Goal: Task Accomplishment & Management: Manage account settings

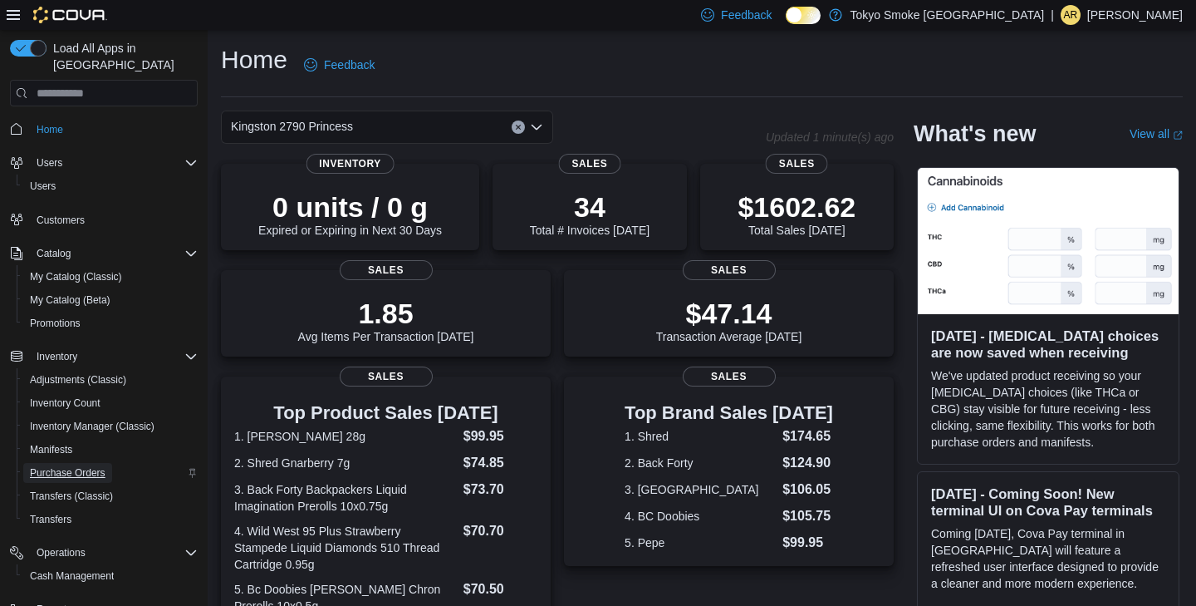
click at [89, 466] on span "Purchase Orders" at bounding box center [68, 472] width 76 height 13
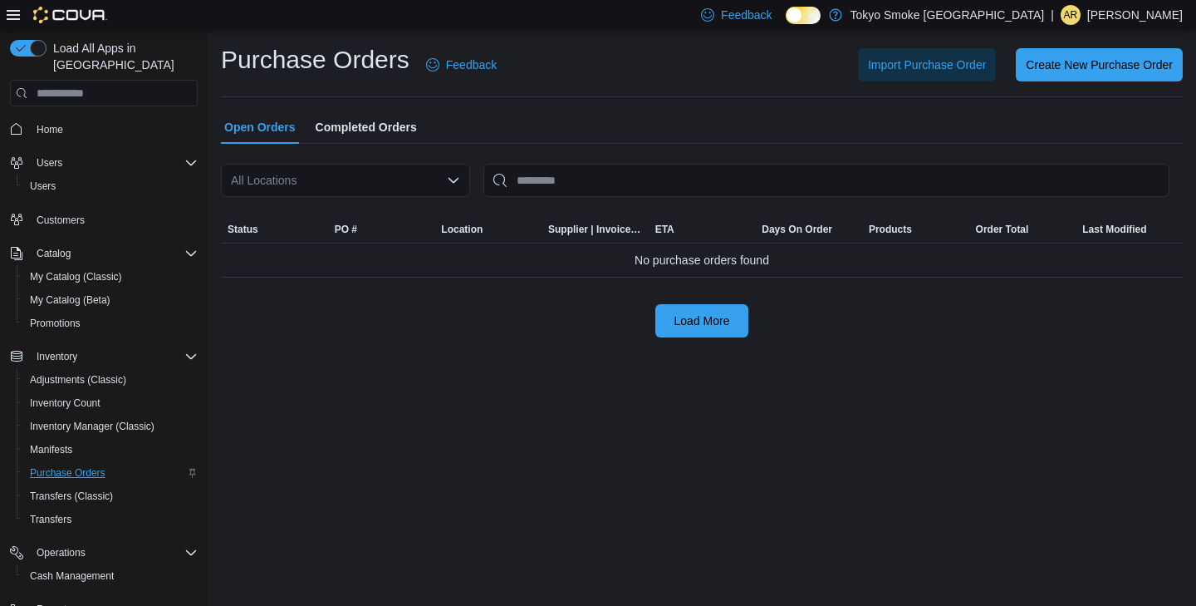
click at [358, 177] on div "All Locations" at bounding box center [345, 180] width 249 height 33
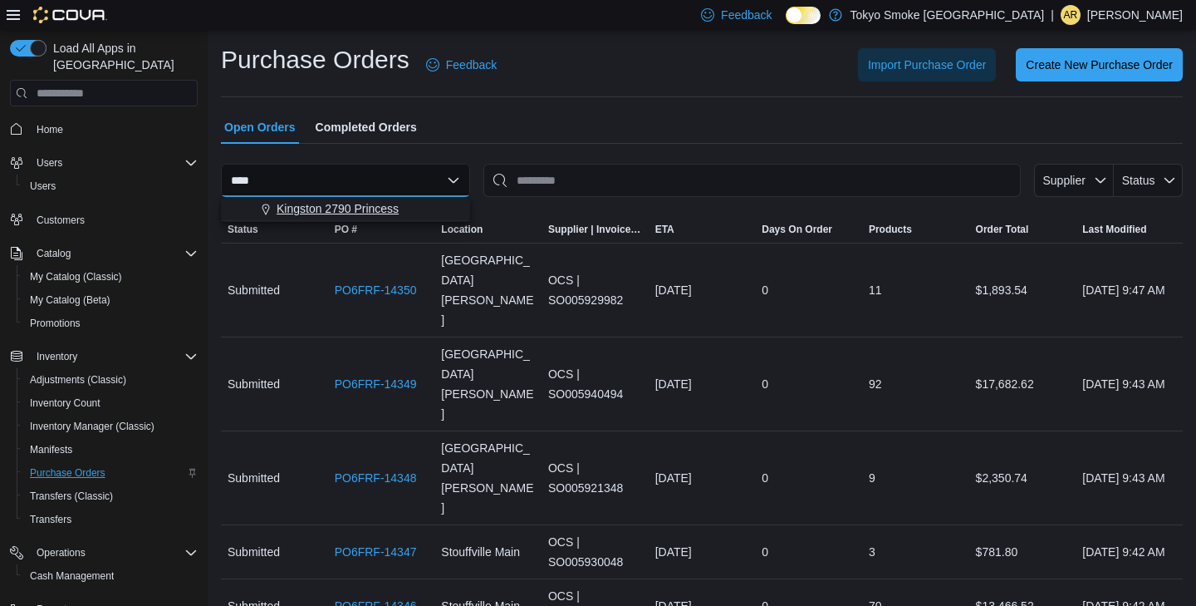
type input "****"
click at [383, 211] on span "Kingston 2790 Princess" at bounding box center [338, 208] width 122 height 17
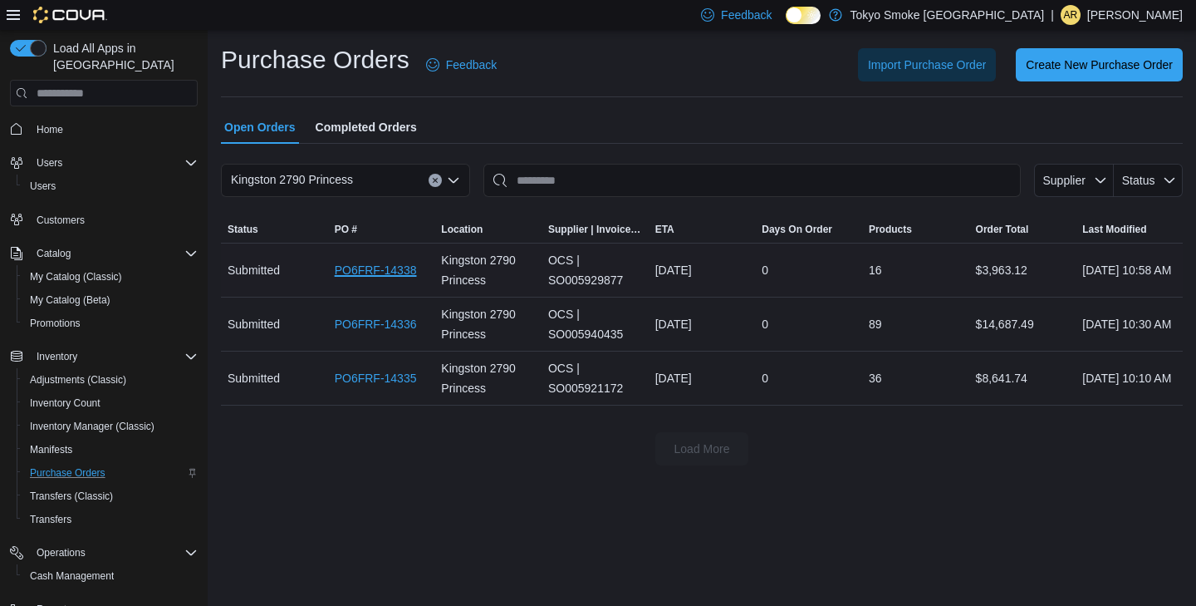
click at [362, 272] on link "PO6FRF-14338" at bounding box center [376, 270] width 82 height 20
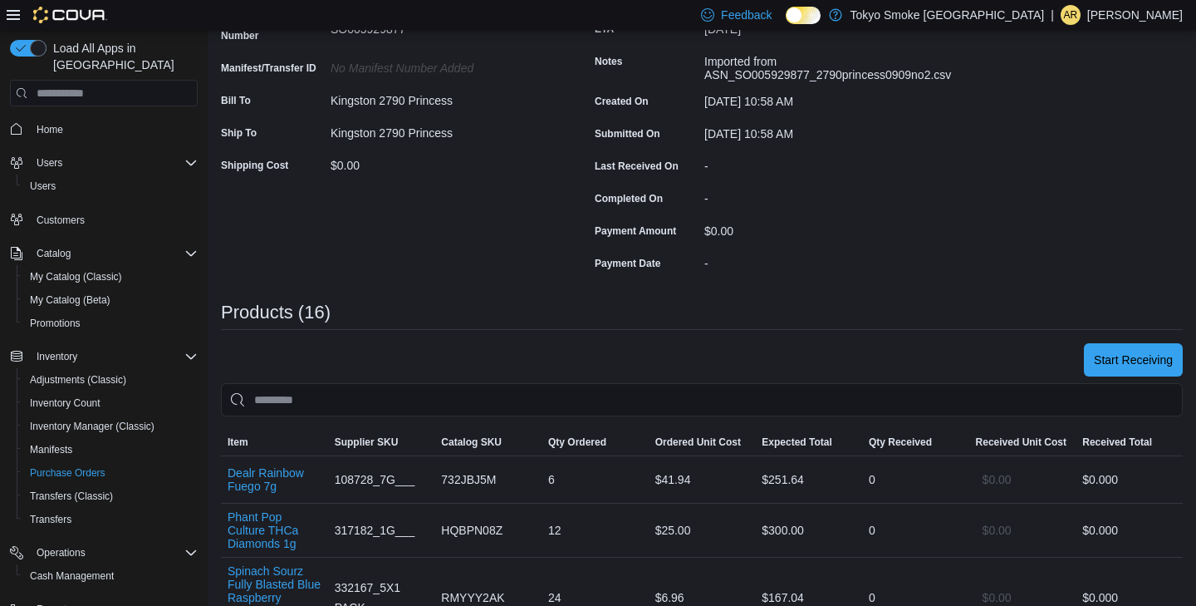
scroll to position [270, 0]
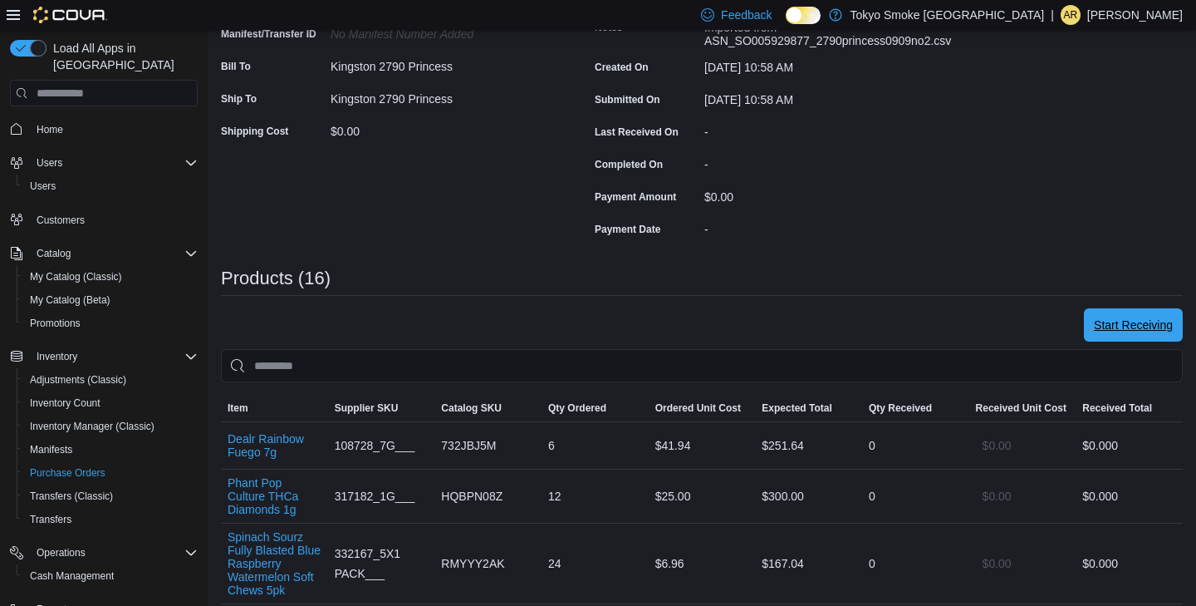
click at [1127, 322] on span "Start Receiving" at bounding box center [1133, 325] width 79 height 17
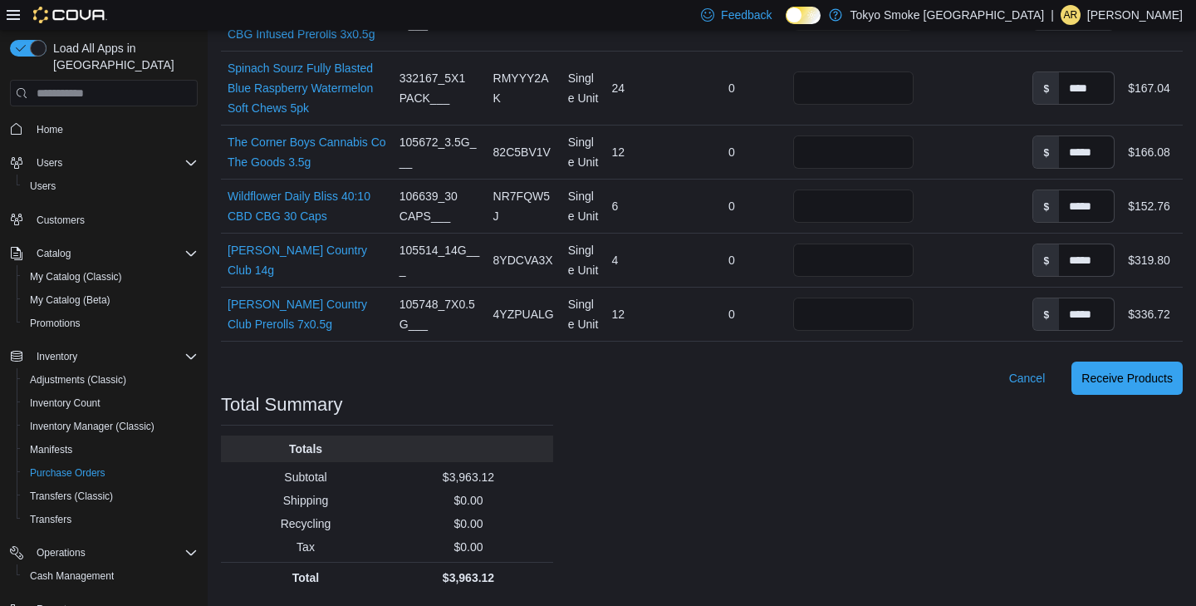
scroll to position [1450, 0]
click at [1131, 386] on span "Receive Products" at bounding box center [1127, 377] width 91 height 33
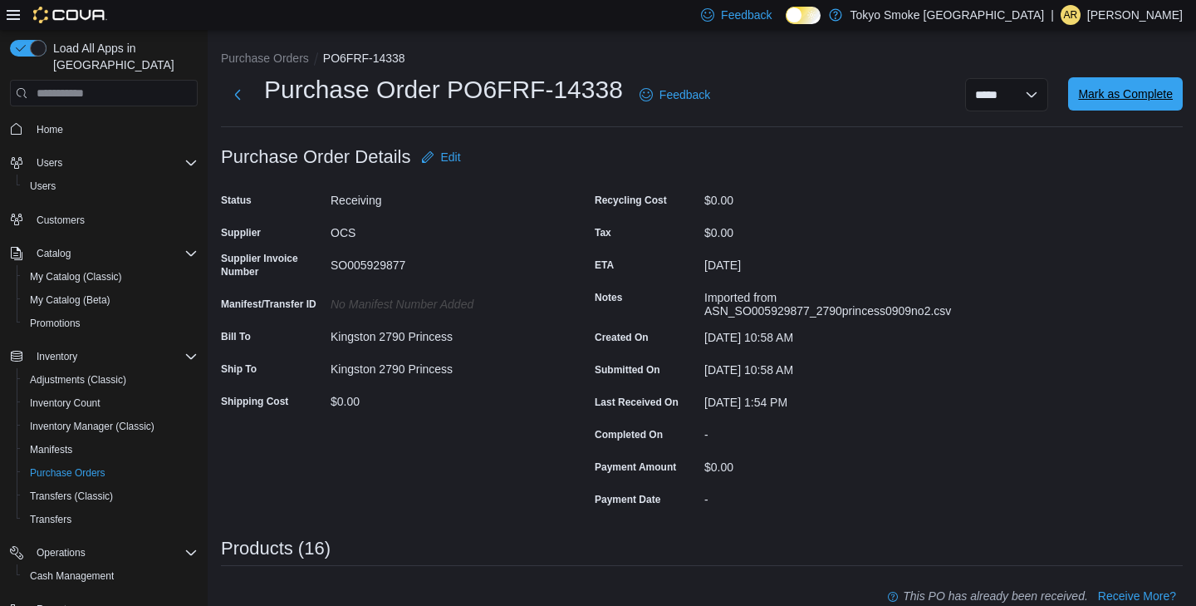
click at [1144, 98] on span "Mark as Complete" at bounding box center [1125, 94] width 95 height 17
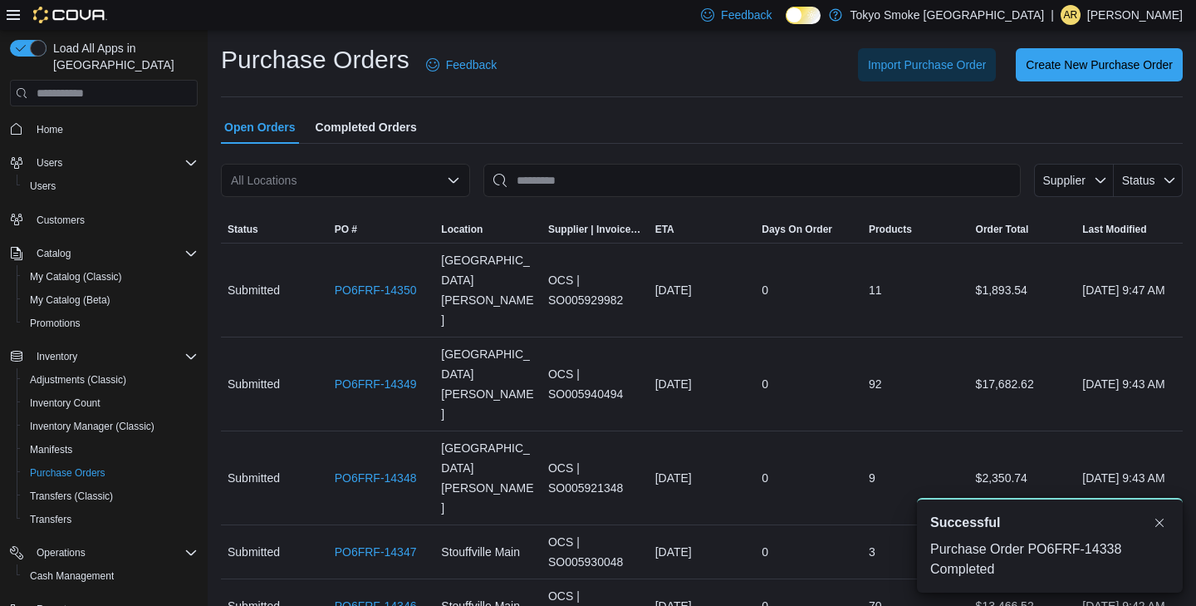
click at [325, 176] on div "All Locations" at bounding box center [345, 180] width 249 height 33
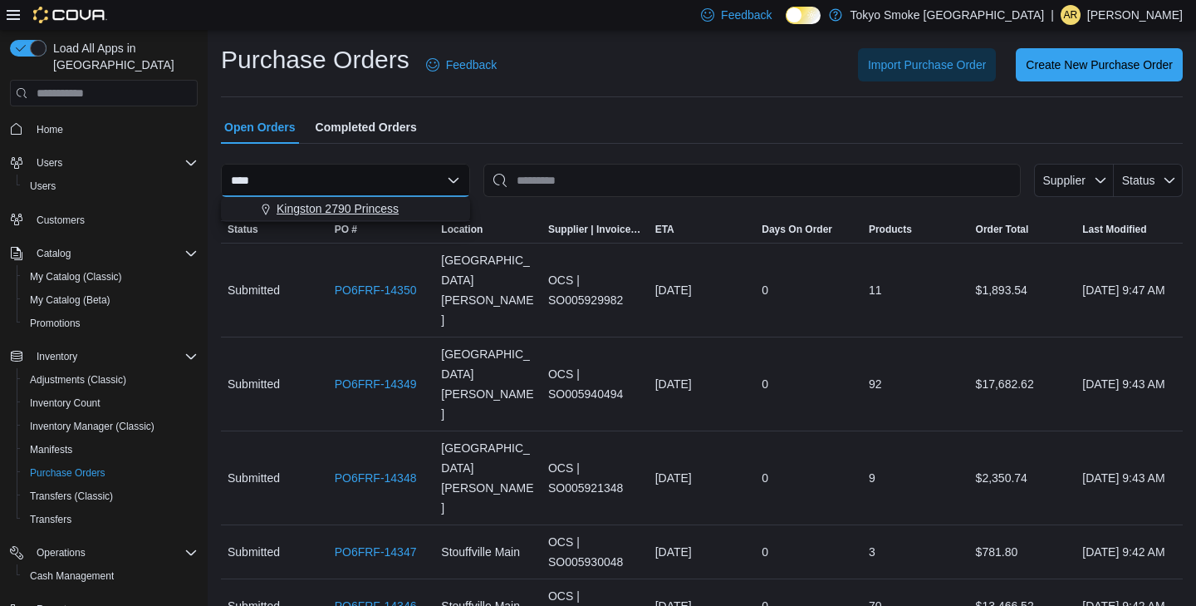
type input "****"
click at [376, 212] on span "Kingston 2790 Princess" at bounding box center [338, 208] width 122 height 17
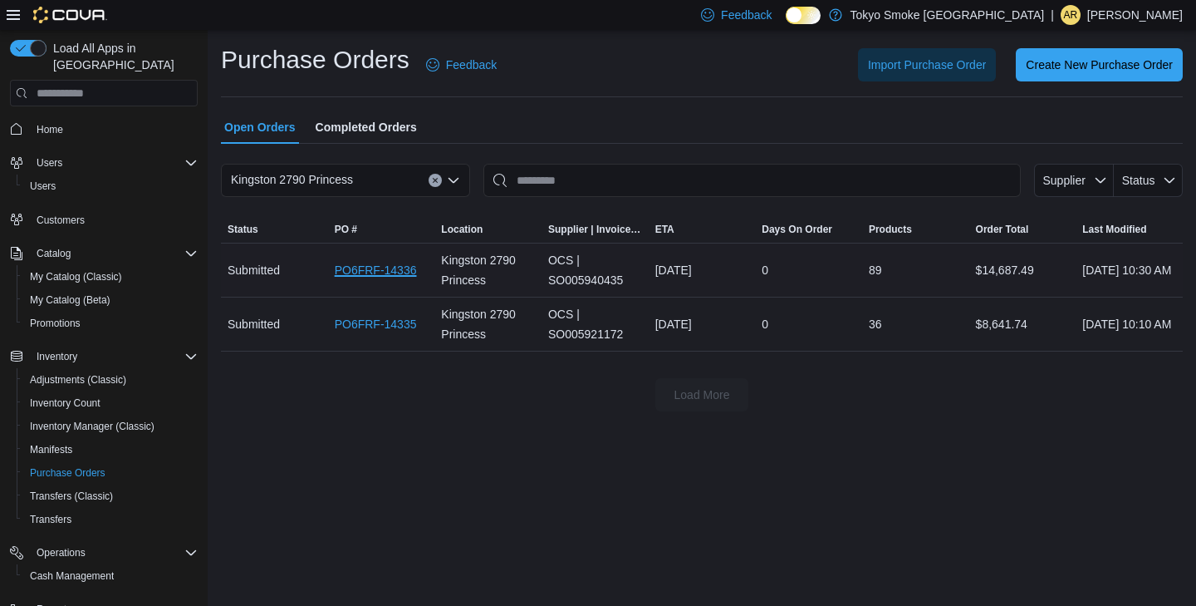
click at [390, 276] on link "PO6FRF-14336" at bounding box center [376, 270] width 82 height 20
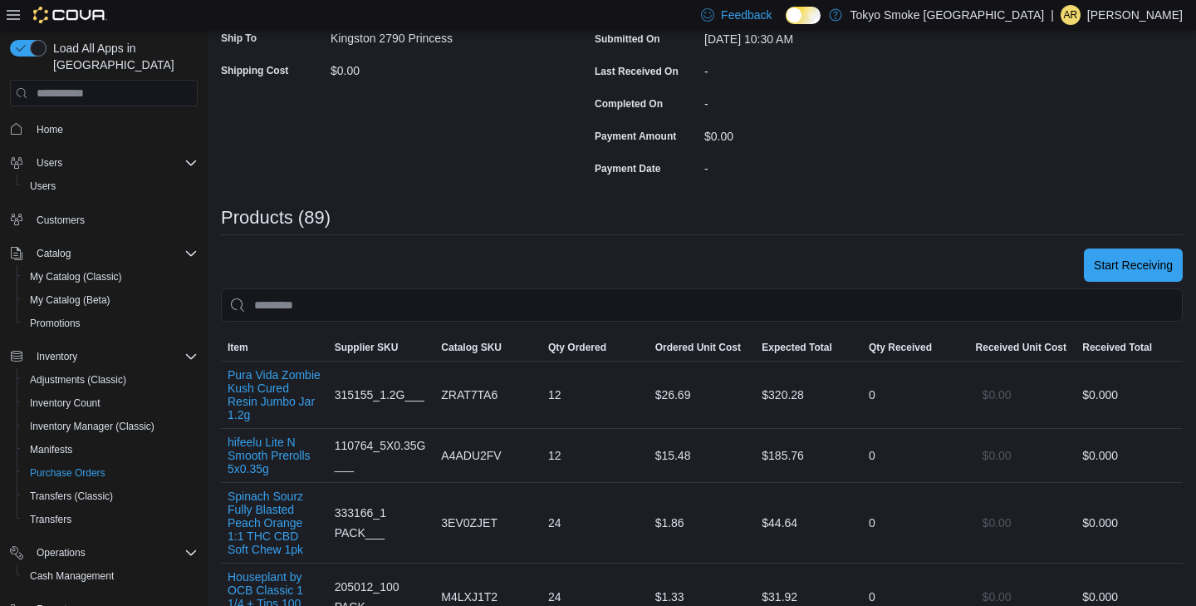
scroll to position [324, 0]
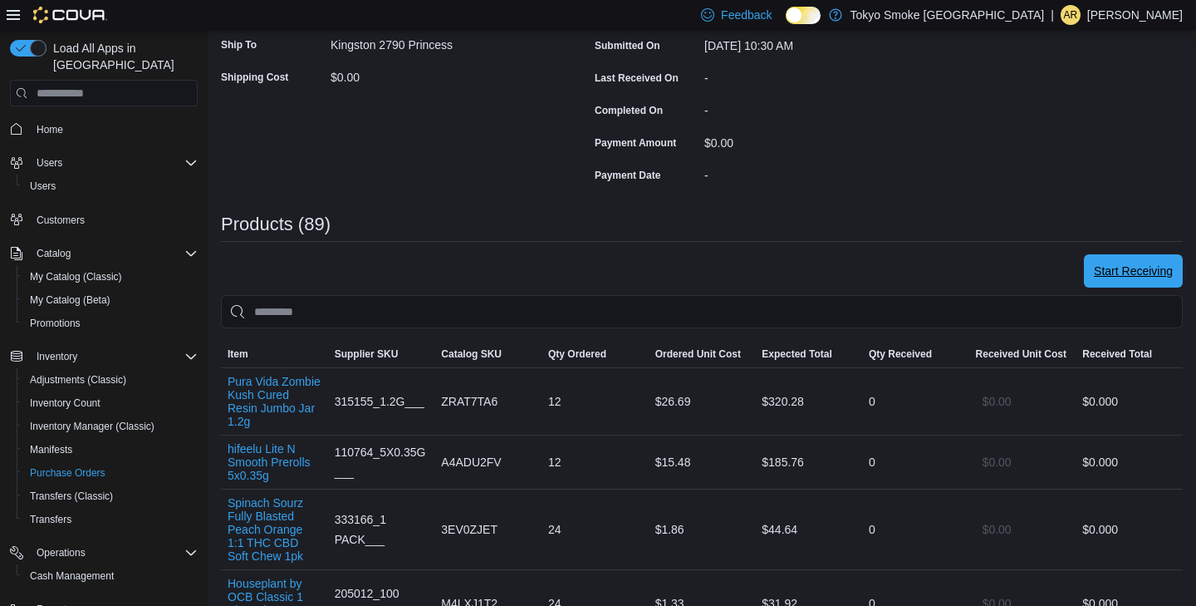
click at [1129, 273] on span "Start Receiving" at bounding box center [1133, 271] width 79 height 17
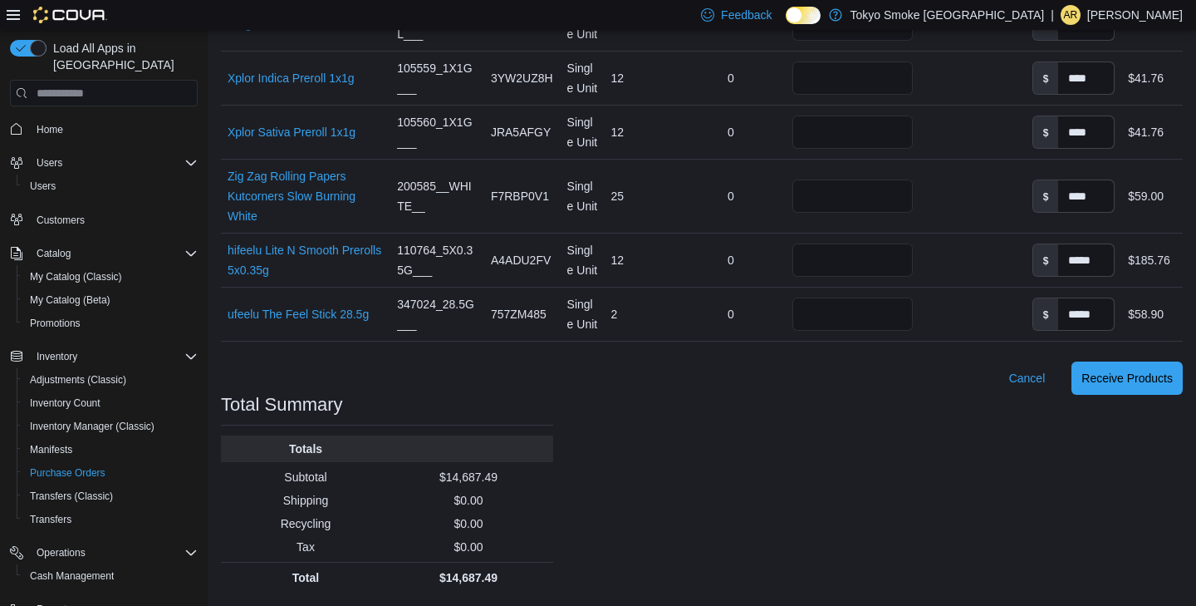
scroll to position [6887, 0]
click at [1137, 371] on span "Receive Products" at bounding box center [1127, 377] width 91 height 17
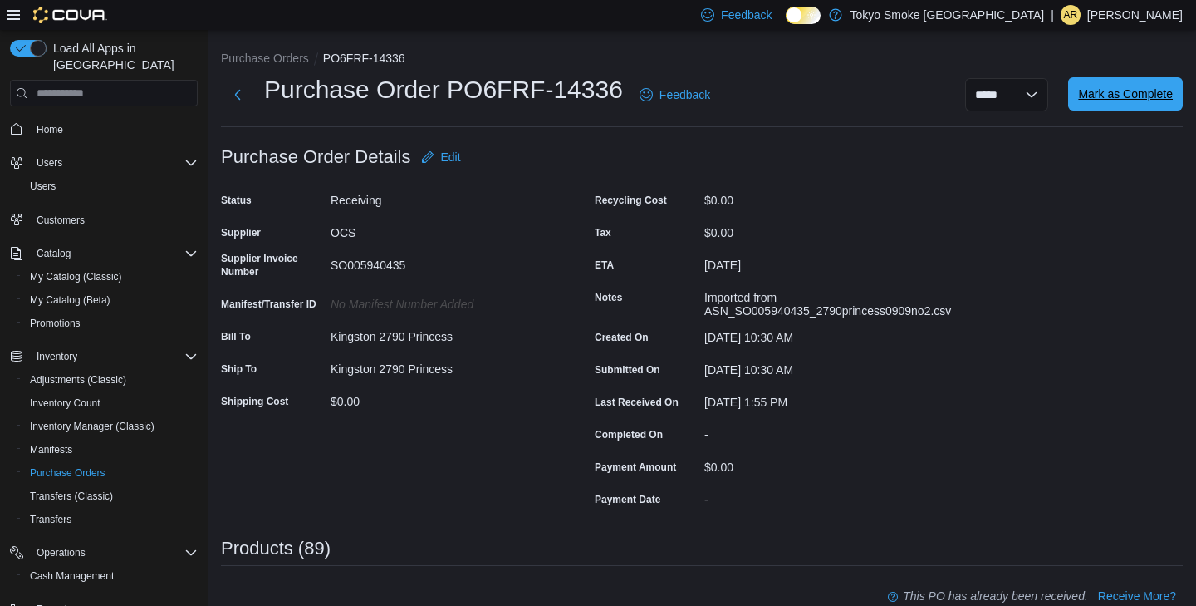
click at [1115, 101] on span "Mark as Complete" at bounding box center [1125, 94] width 95 height 17
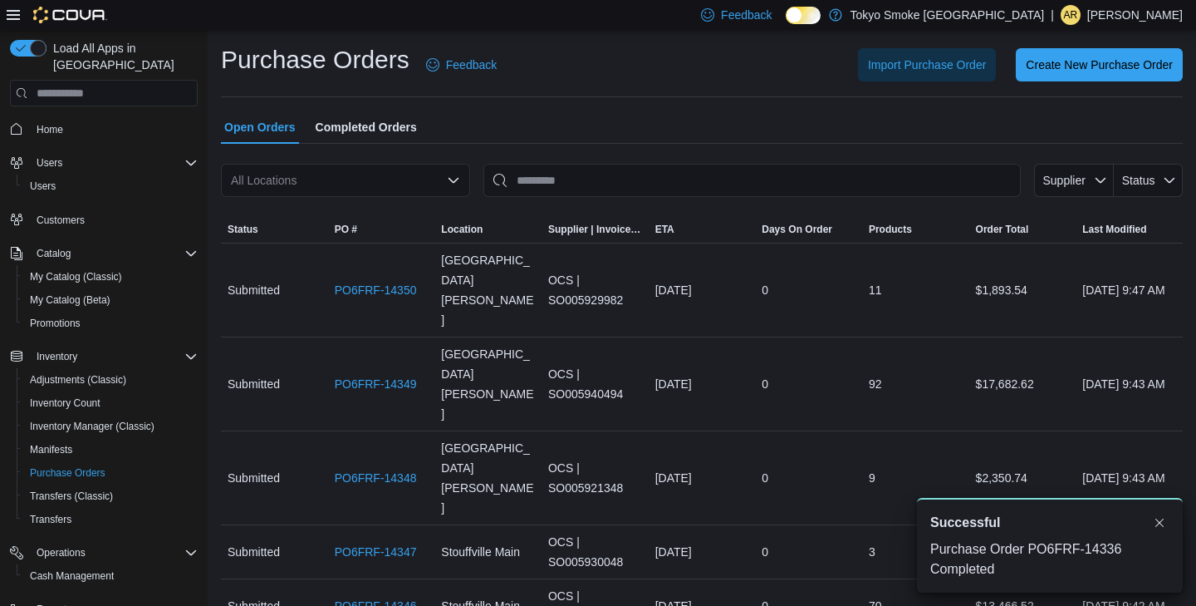
click at [356, 179] on div "All Locations" at bounding box center [345, 180] width 249 height 33
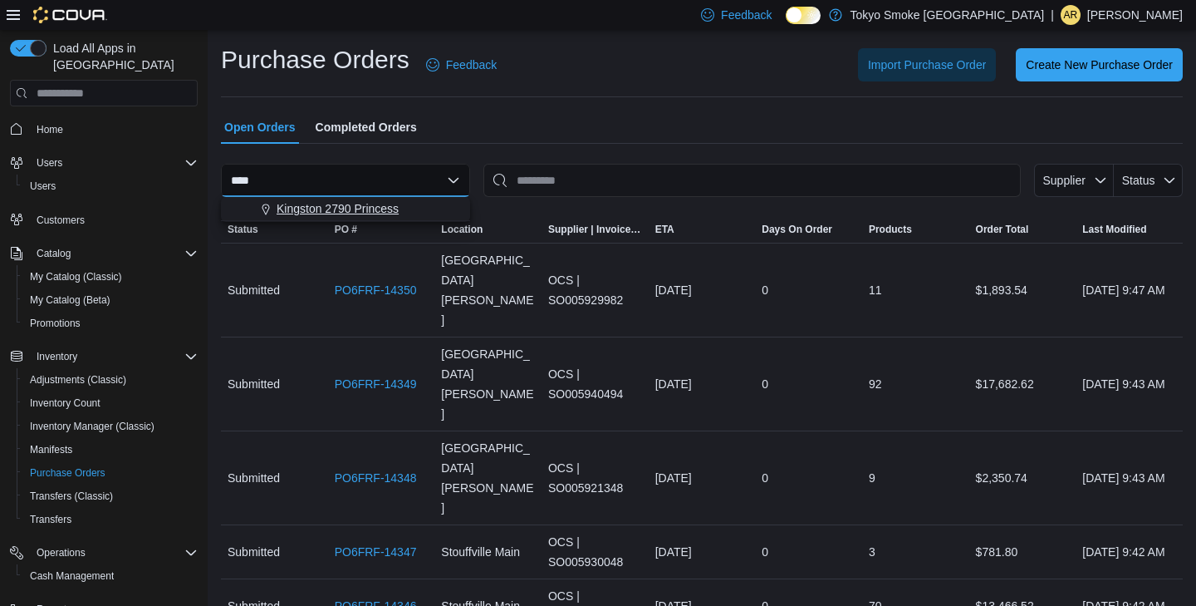
type input "****"
click at [382, 208] on span "Kingston 2790 Princess" at bounding box center [338, 208] width 122 height 17
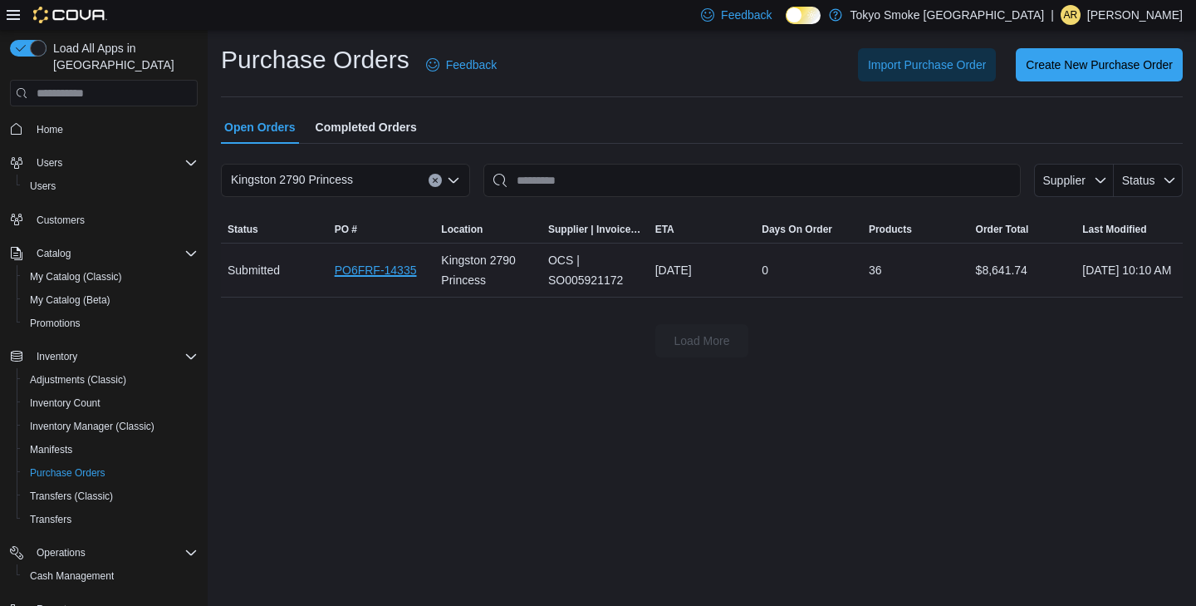
click at [385, 270] on link "PO6FRF-14335" at bounding box center [376, 270] width 82 height 20
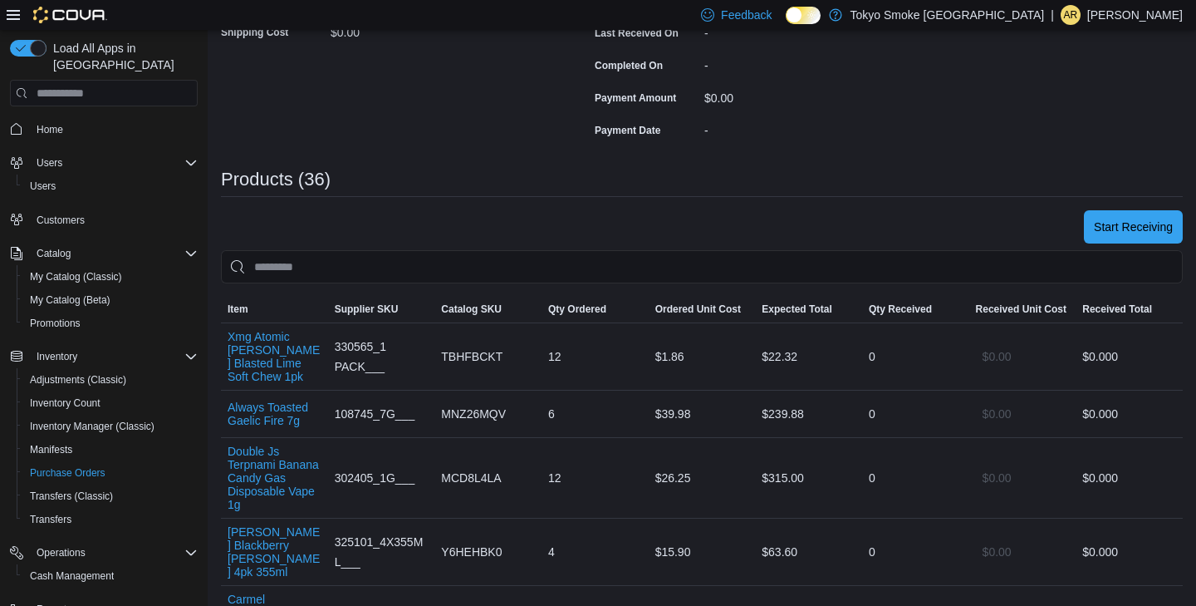
scroll to position [375, 0]
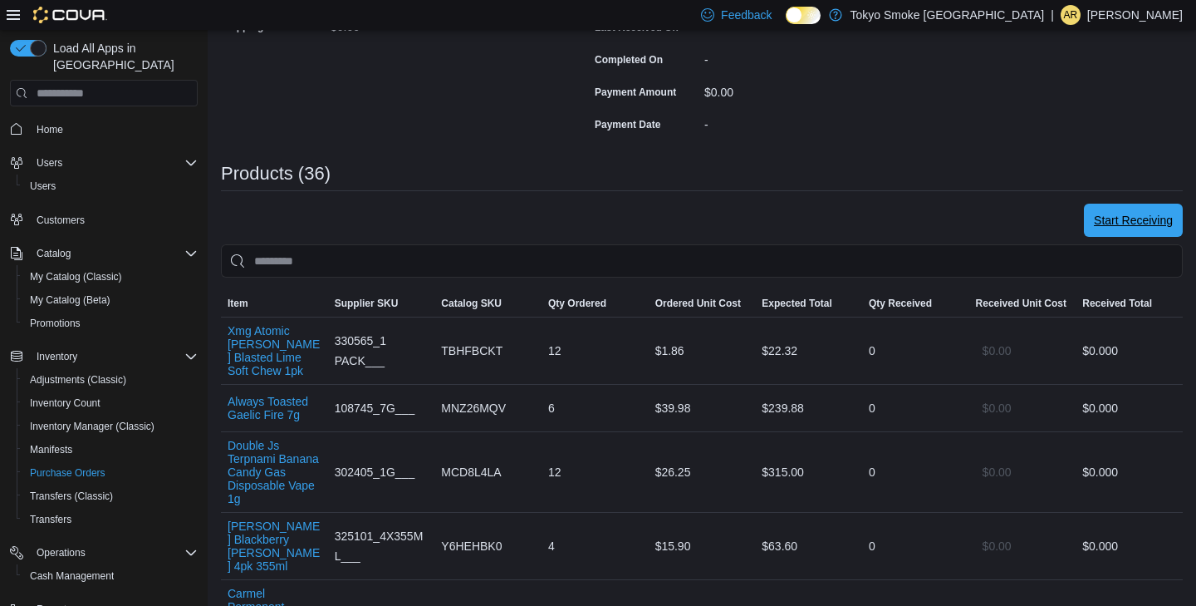
click at [1112, 223] on span "Start Receiving" at bounding box center [1133, 220] width 79 height 17
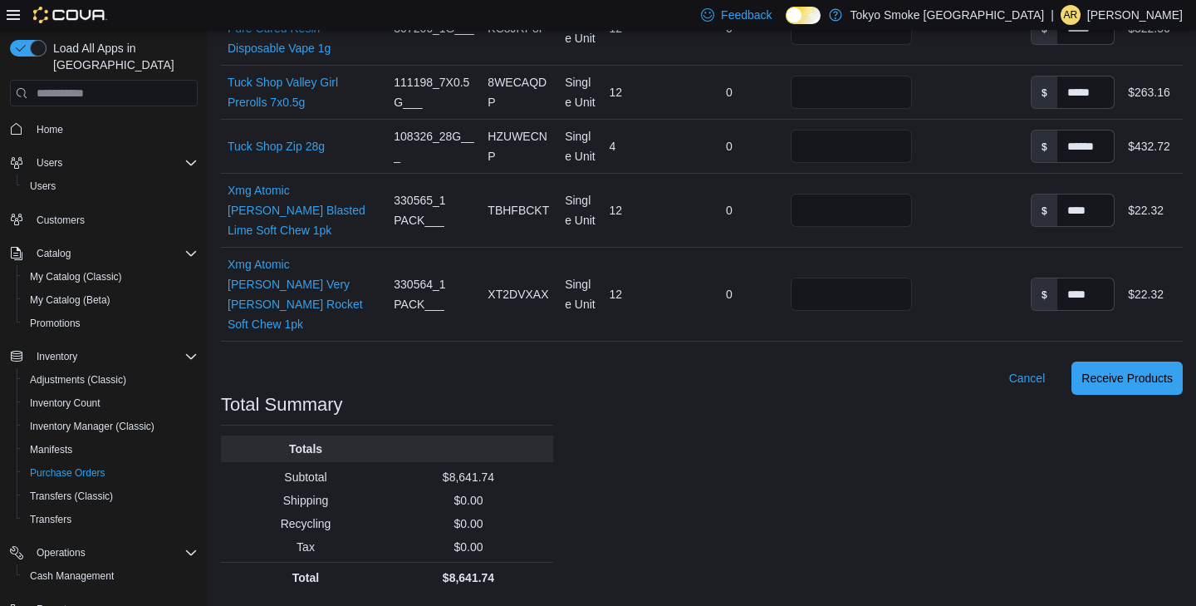
scroll to position [2861, 0]
click at [1110, 385] on span "Receive Products" at bounding box center [1127, 377] width 91 height 17
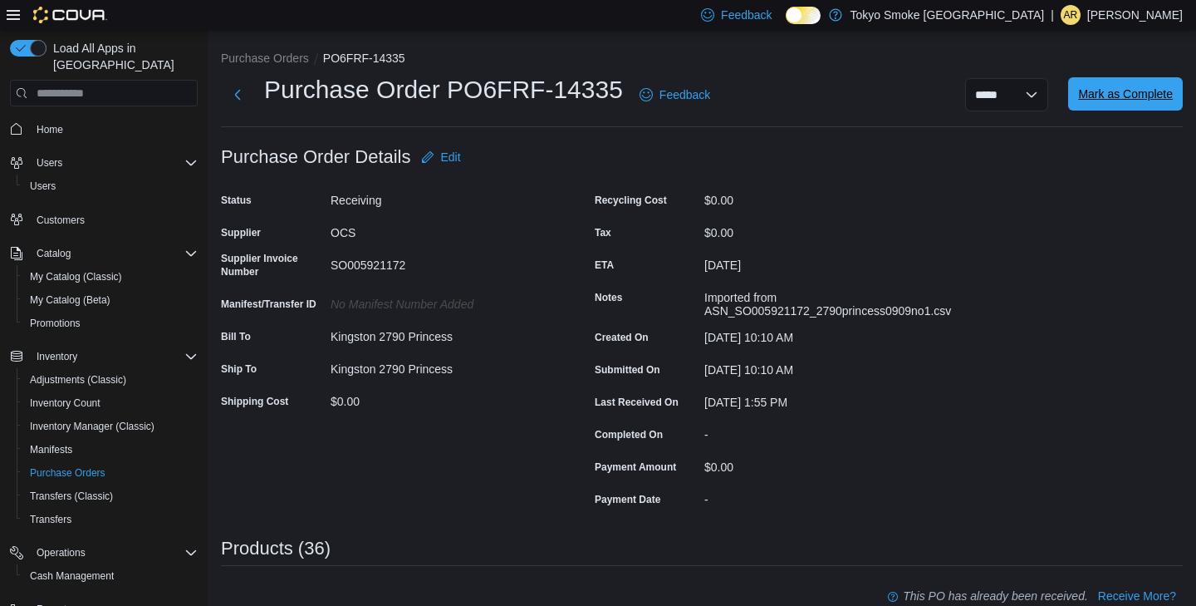
click at [1128, 106] on span "Mark as Complete" at bounding box center [1125, 93] width 95 height 33
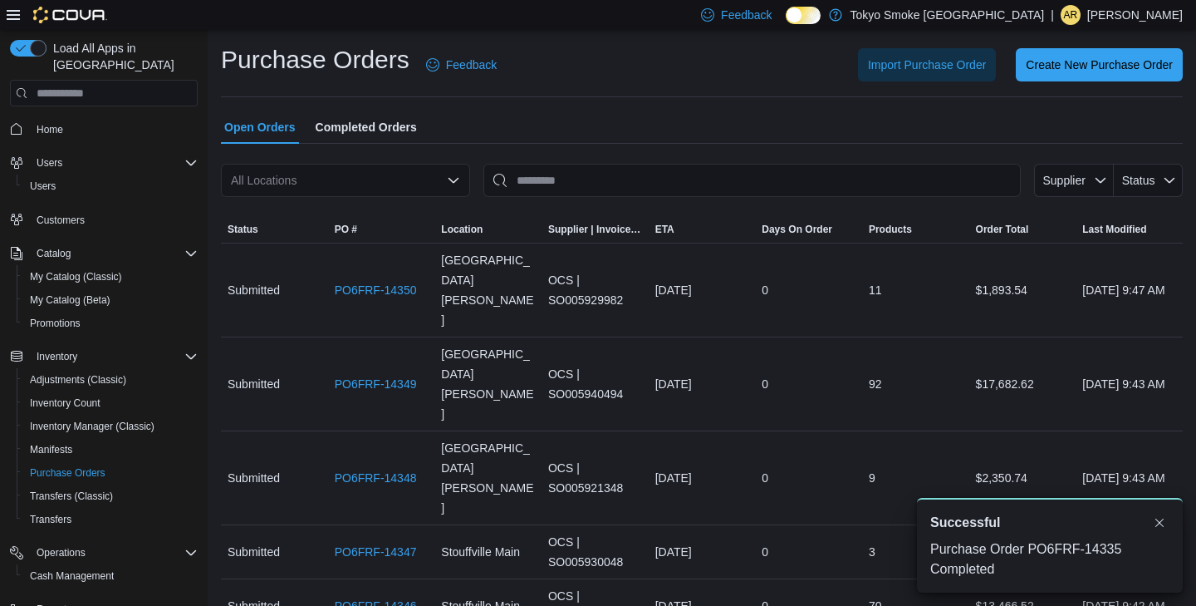
click at [319, 184] on div "All Locations" at bounding box center [345, 180] width 249 height 33
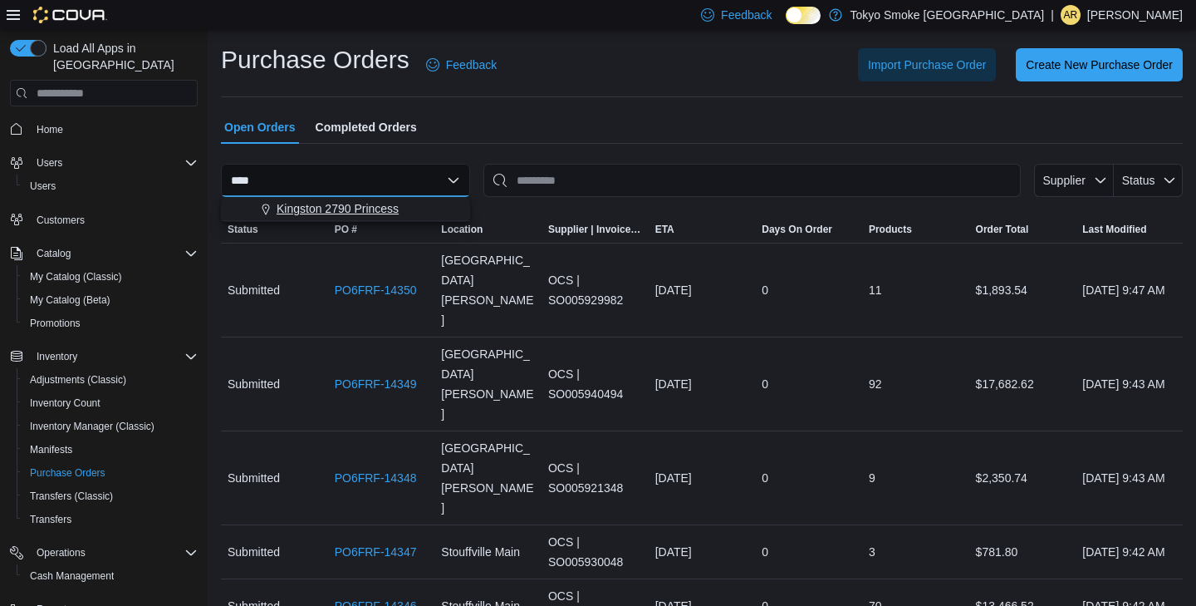
type input "****"
click at [366, 208] on span "Kingston 2790 Princess" at bounding box center [338, 208] width 122 height 17
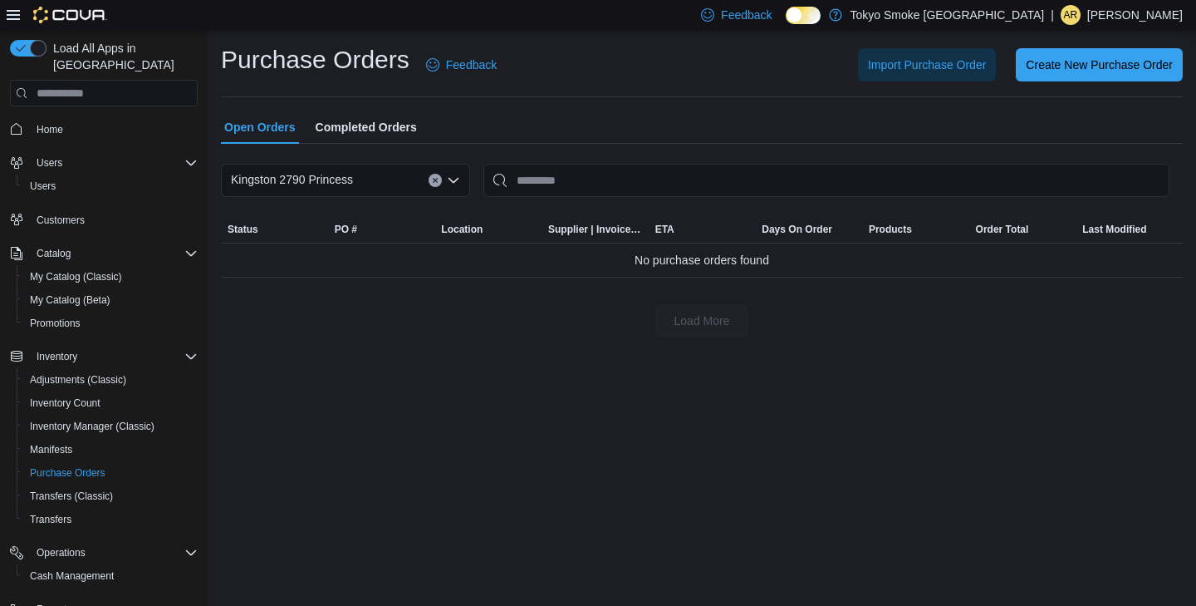
click at [1126, 12] on p "[PERSON_NAME]" at bounding box center [1136, 15] width 96 height 20
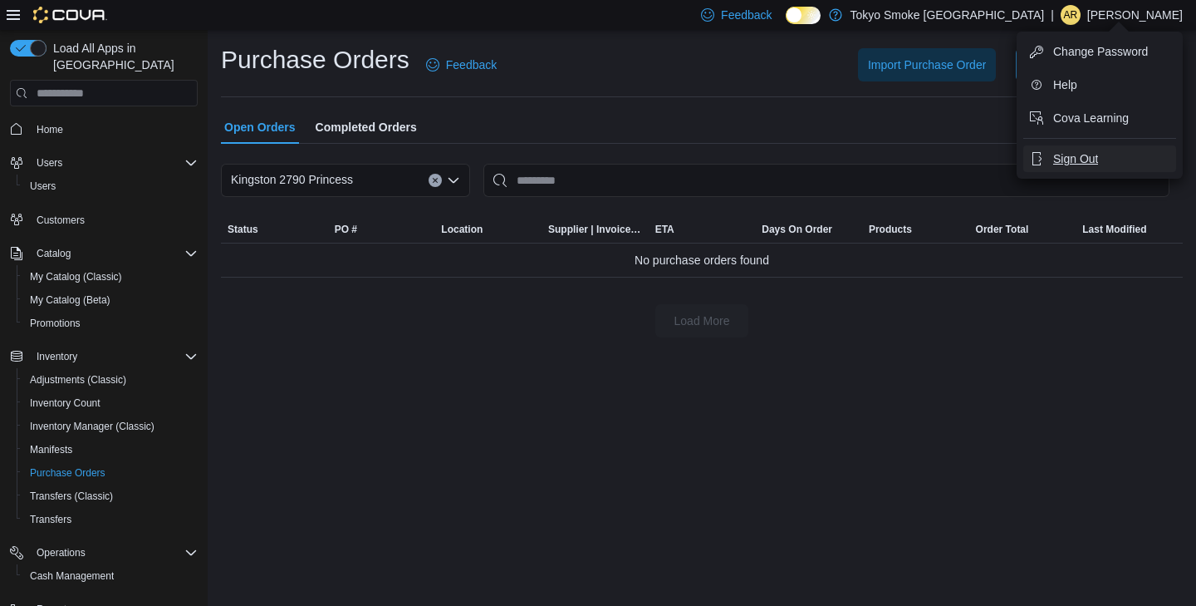
click at [1062, 161] on span "Sign Out" at bounding box center [1075, 158] width 45 height 17
